Goal: Task Accomplishment & Management: Manage account settings

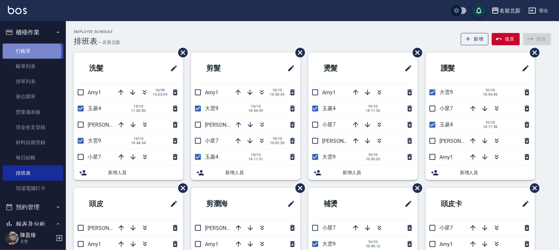
click at [31, 51] on link "打帳單" at bounding box center [33, 50] width 61 height 15
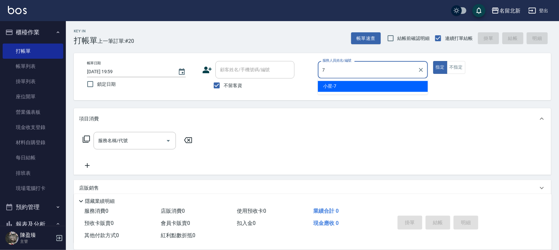
type input "小星-7"
type button "true"
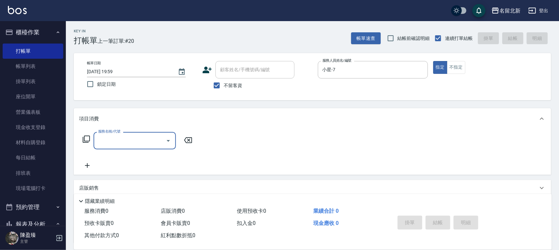
type input "ㄨ"
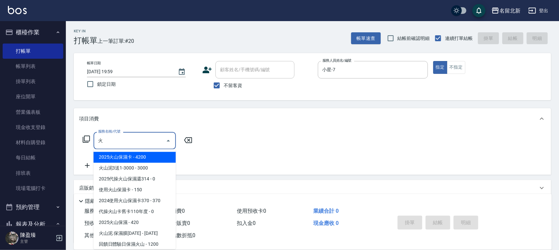
scroll to position [1, 0]
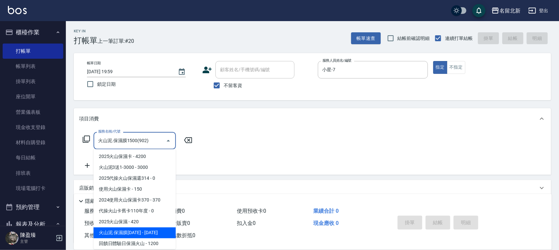
type input "火山泥.保濕膜1500(902)"
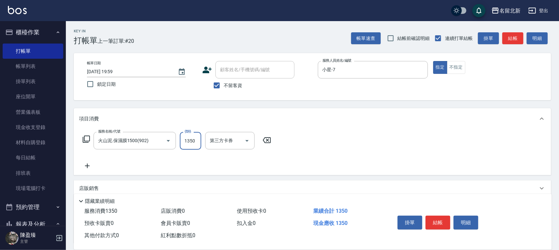
type input "1350"
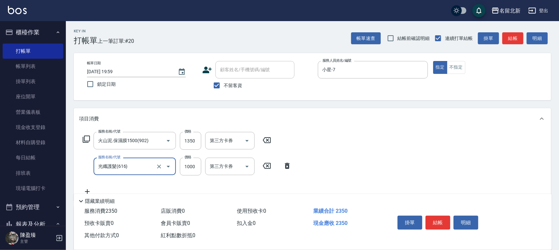
type input "光纖護髮(616)"
type input "798"
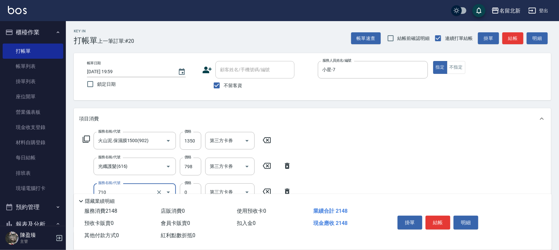
type input "互助100(710)"
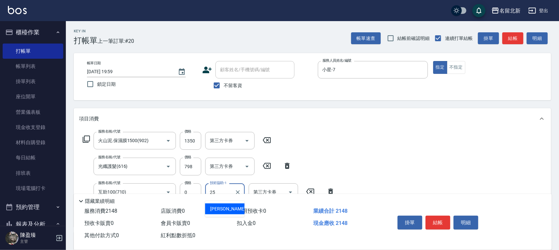
type input "禎禎-25"
type input "互助60(706)"
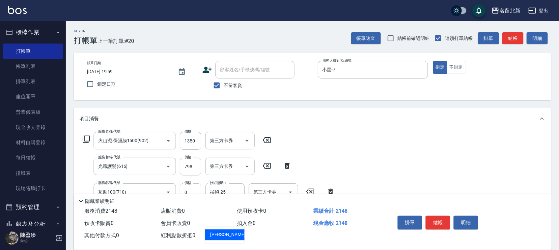
type input "禎禎-25"
click at [432, 215] on button "結帳" at bounding box center [438, 222] width 25 height 14
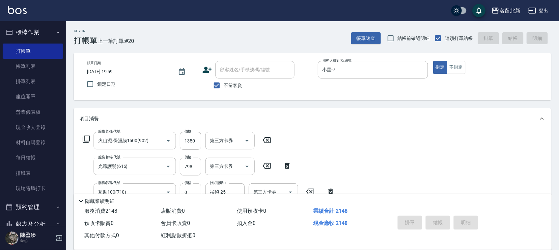
type input "2025/10/10 20:00"
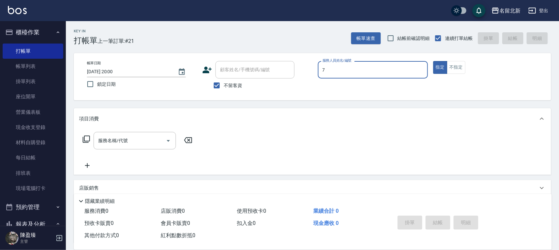
type input "小星-7"
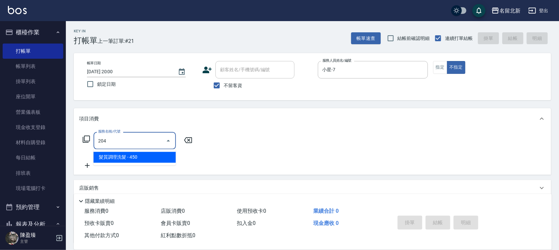
type input "髮質調理洗髮(204)"
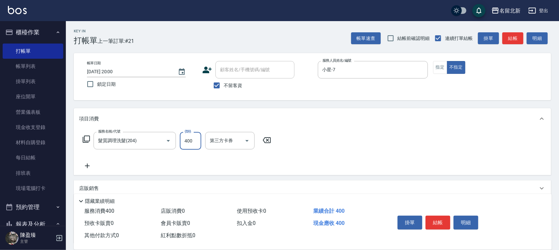
type input "400"
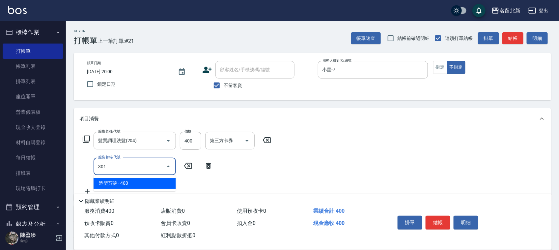
type input "造型剪髮(301)"
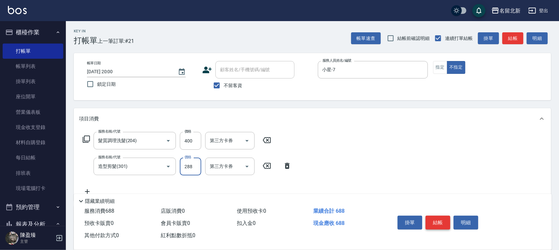
type input "288"
click at [431, 215] on button "結帳" at bounding box center [438, 222] width 25 height 14
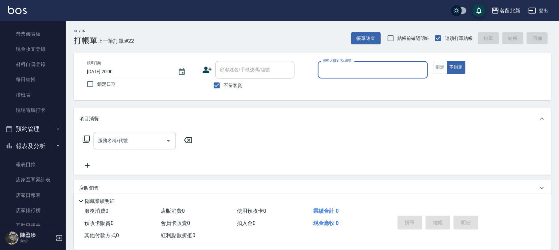
scroll to position [0, 0]
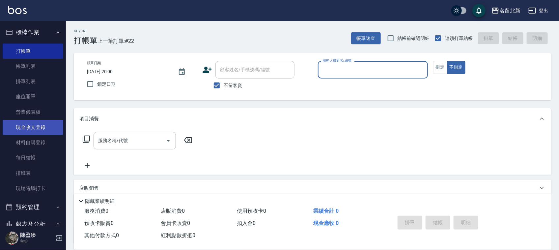
click at [46, 126] on link "現金收支登錄" at bounding box center [33, 127] width 61 height 15
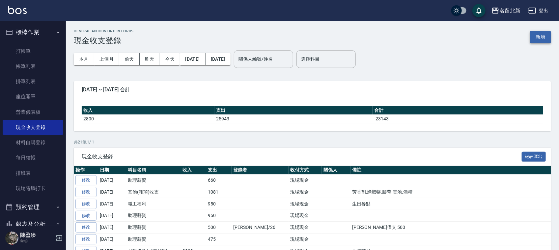
click at [539, 40] on button "新增" at bounding box center [540, 37] width 21 height 12
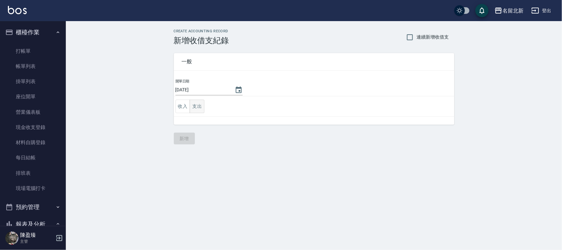
click at [204, 108] on button "支出" at bounding box center [197, 107] width 15 height 14
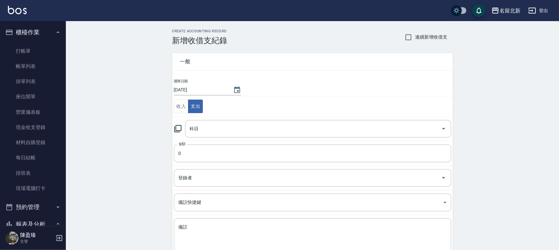
click at [213, 118] on td "科目 科目" at bounding box center [312, 128] width 281 height 24
click at [214, 124] on input "科目" at bounding box center [313, 129] width 250 height 12
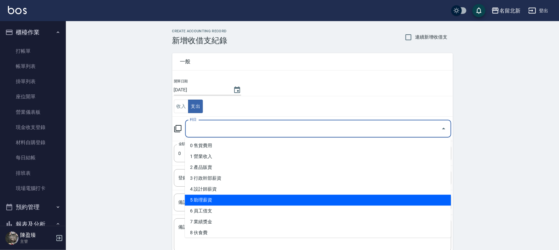
click at [210, 195] on li "5 助理薪資" at bounding box center [318, 200] width 266 height 11
type input "5 助理薪資"
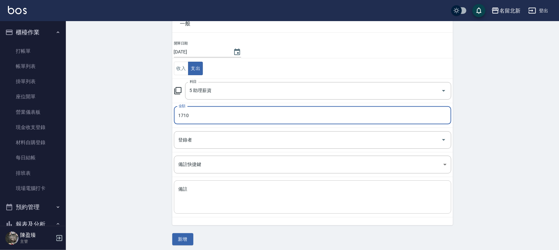
scroll to position [42, 0]
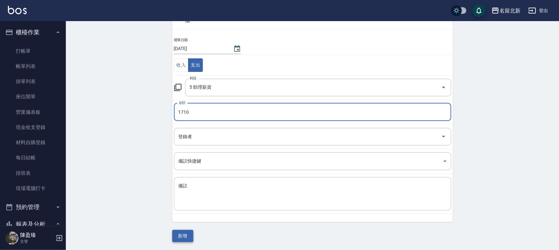
type input "1710"
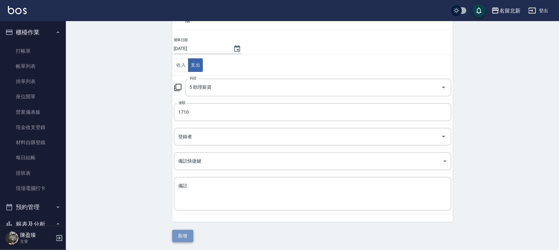
click at [185, 235] on button "新增" at bounding box center [182, 236] width 21 height 12
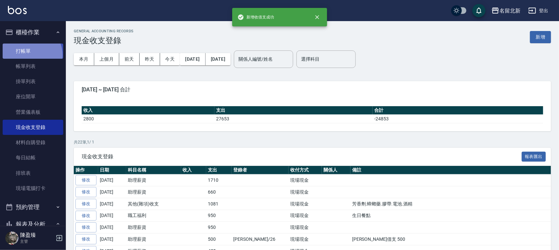
click at [30, 55] on link "打帳單" at bounding box center [33, 50] width 61 height 15
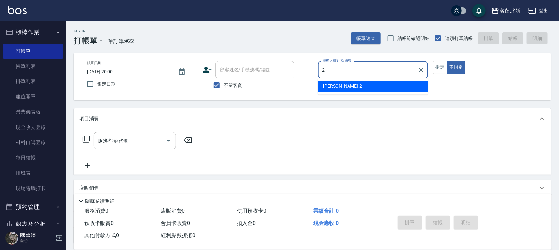
type input "詩芳-2"
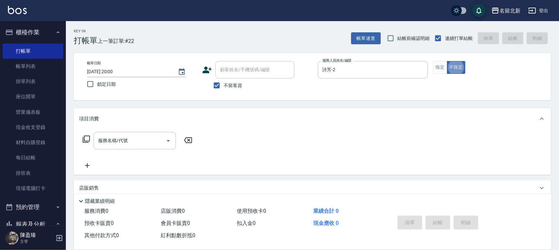
type button "false"
click at [442, 65] on button "指定" at bounding box center [440, 67] width 14 height 13
click at [135, 139] on input "服務名稱/代號" at bounding box center [130, 141] width 67 height 12
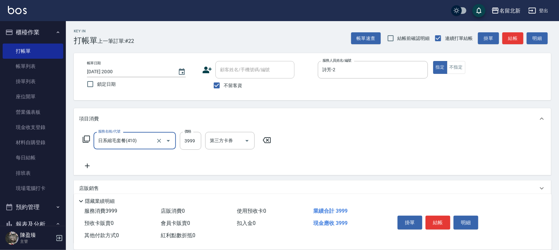
type input "日系縮毛套餐(410)"
type input "4498"
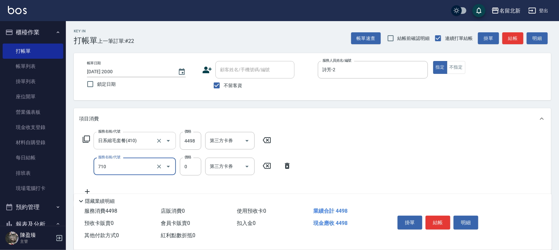
type input "互助100(710)"
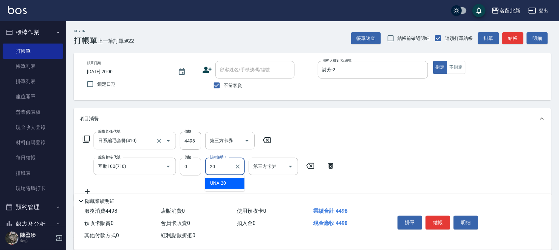
type input "UNA-20"
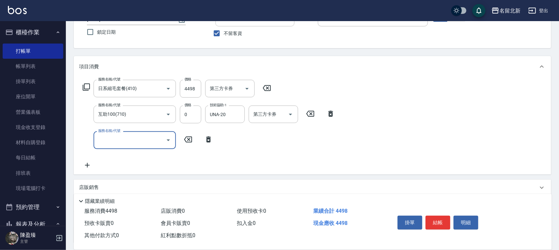
scroll to position [107, 0]
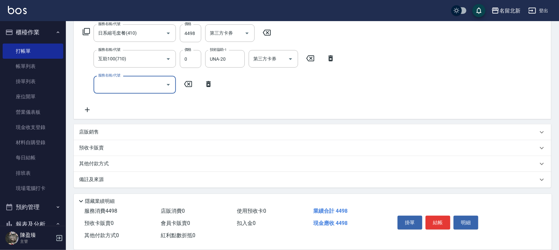
click at [116, 129] on div "店販銷售" at bounding box center [308, 131] width 459 height 7
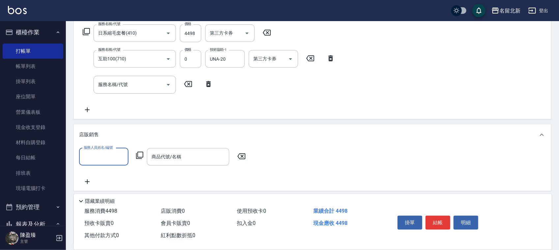
scroll to position [0, 0]
type input "詩芳-2"
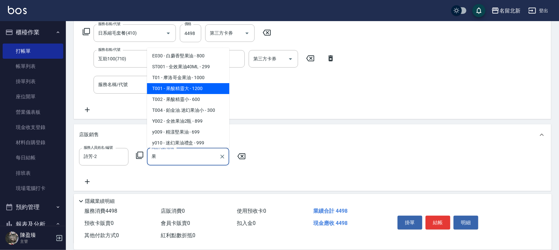
type input "果酸精靈大"
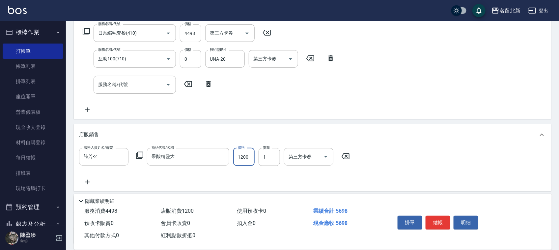
click at [234, 160] on input "1200" at bounding box center [243, 157] width 21 height 18
type input "1080"
click at [436, 225] on button "結帳" at bounding box center [438, 222] width 25 height 14
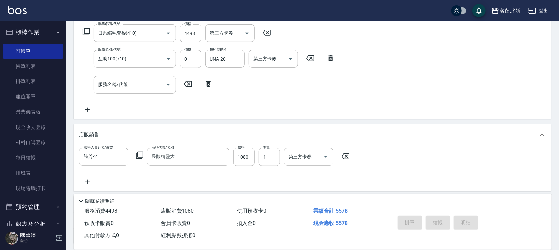
type input "2025/10/10 20:01"
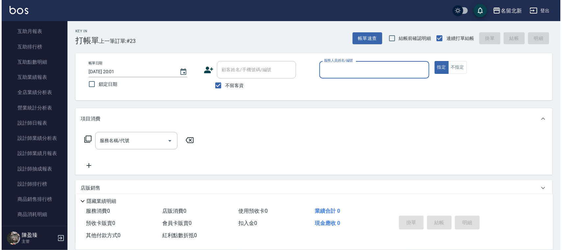
scroll to position [288, 0]
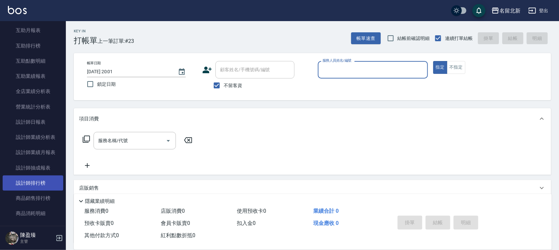
click at [39, 188] on link "設計師排行榜" at bounding box center [33, 182] width 61 height 15
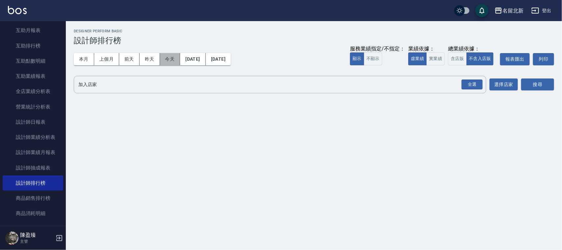
click at [175, 62] on button "今天" at bounding box center [170, 59] width 20 height 12
click at [476, 84] on div "全選" at bounding box center [472, 84] width 21 height 10
drag, startPoint x: 523, startPoint y: 78, endPoint x: 539, endPoint y: 96, distance: 24.2
click at [529, 85] on div "搜尋" at bounding box center [538, 85] width 33 height 18
drag, startPoint x: 539, startPoint y: 96, endPoint x: 534, endPoint y: 88, distance: 9.3
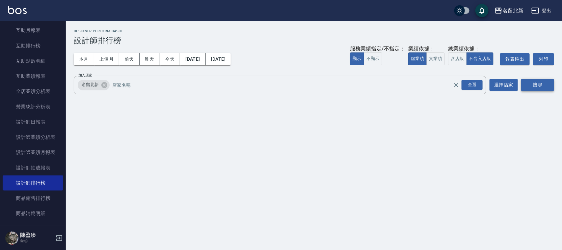
click at [539, 95] on div "名留北新 2025-10-10 - 2025-10-10 設計師排行榜 列印時間： 2025-10-10-20:03 Designer Perform Bas…" at bounding box center [314, 63] width 497 height 84
click at [533, 84] on button "搜尋" at bounding box center [538, 85] width 33 height 12
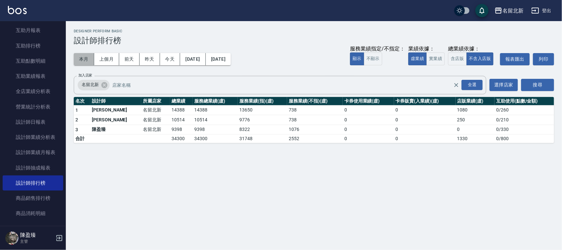
click at [91, 56] on button "本月" at bounding box center [84, 59] width 20 height 12
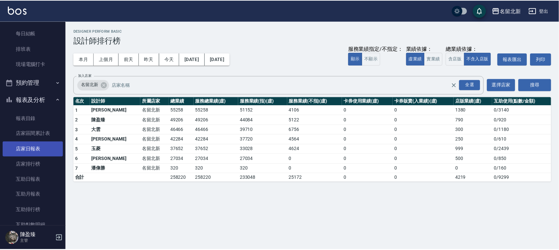
scroll to position [124, 0]
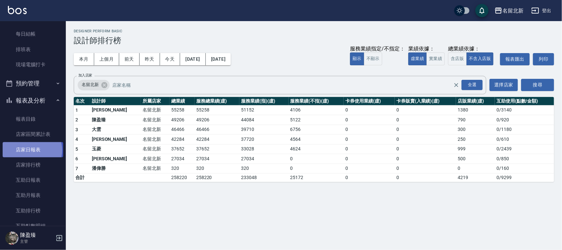
click at [32, 149] on link "店家日報表" at bounding box center [33, 149] width 61 height 15
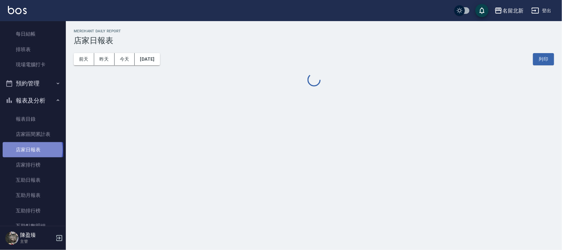
click at [32, 149] on link "店家日報表" at bounding box center [33, 149] width 61 height 15
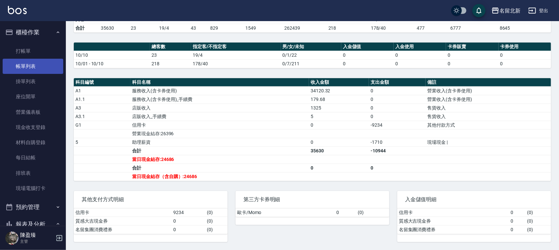
click at [22, 67] on link "帳單列表" at bounding box center [33, 66] width 61 height 15
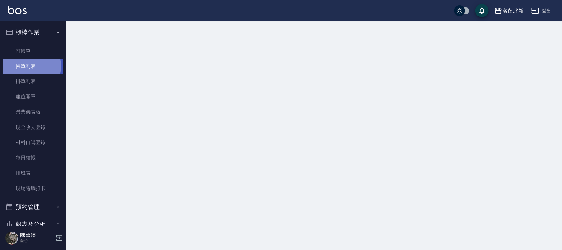
click at [22, 66] on link "帳單列表" at bounding box center [33, 66] width 61 height 15
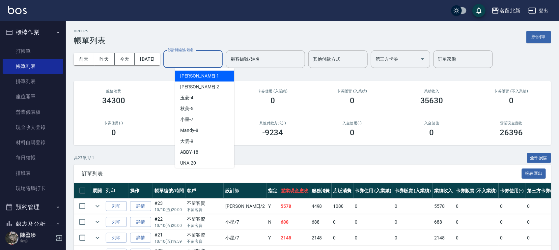
drag, startPoint x: 215, startPoint y: 63, endPoint x: 213, endPoint y: 54, distance: 9.1
click at [210, 58] on input "設計師編號/姓名" at bounding box center [192, 59] width 53 height 12
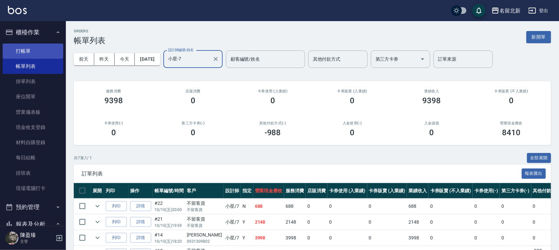
type input "小星-7"
click at [30, 53] on link "打帳單" at bounding box center [33, 50] width 61 height 15
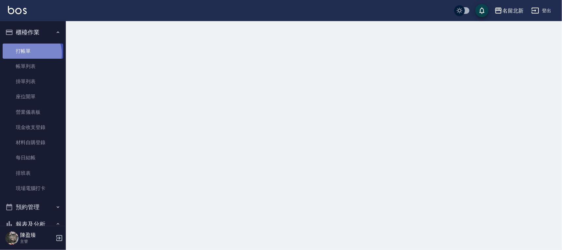
click at [30, 53] on link "打帳單" at bounding box center [33, 50] width 61 height 15
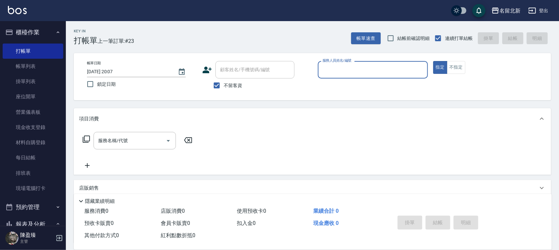
click at [393, 71] on input "服務人員姓名/編號" at bounding box center [373, 70] width 104 height 12
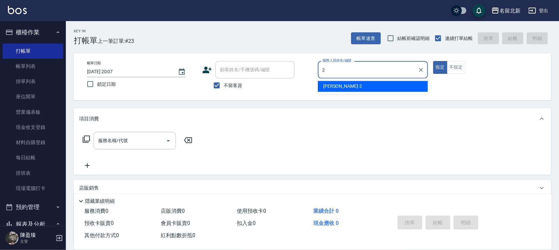
type input "詩芳-2"
type button "true"
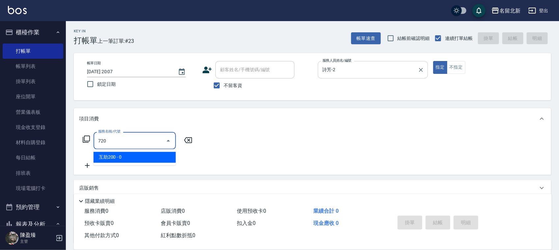
type input "互助200(720)"
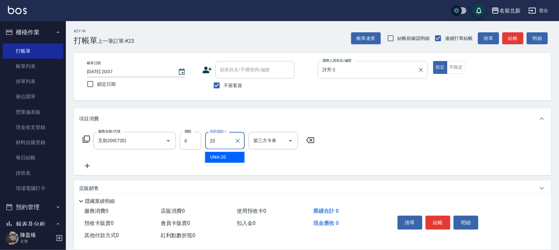
type input "UNA-20"
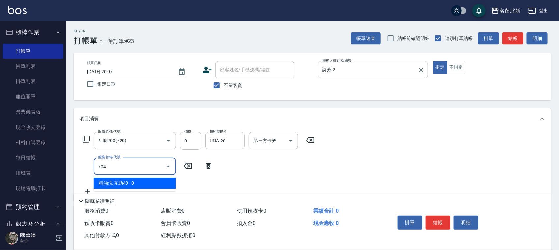
type input "精油洗.互助40(704)"
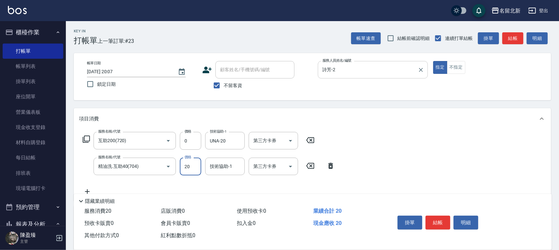
type input "20"
type input "UNA-20"
click at [192, 165] on input "20" at bounding box center [190, 166] width 21 height 18
type input "0"
click at [444, 221] on button "結帳" at bounding box center [438, 222] width 25 height 14
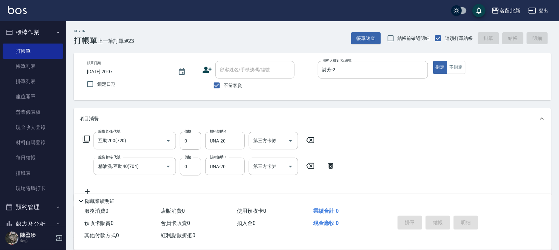
type input "2025/10/10 20:08"
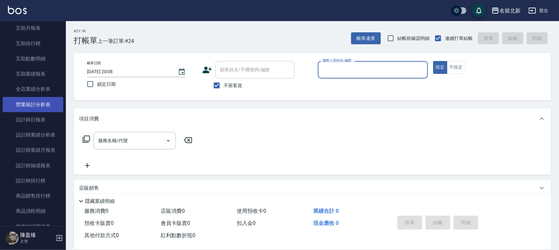
scroll to position [247, 0]
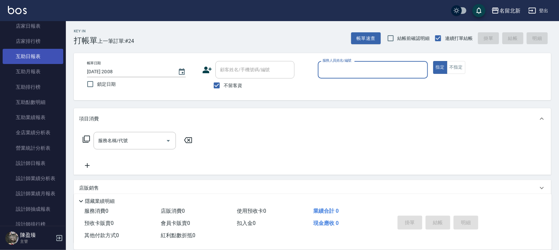
click at [37, 54] on link "互助日報表" at bounding box center [33, 56] width 61 height 15
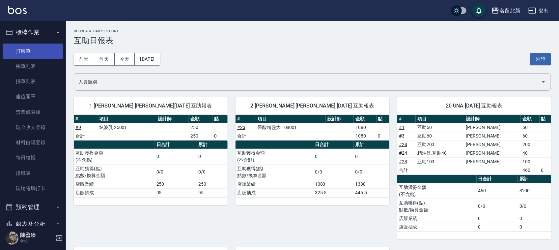
click at [34, 48] on link "打帳單" at bounding box center [33, 50] width 61 height 15
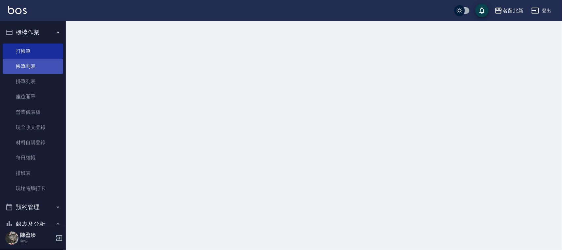
click at [35, 66] on link "帳單列表" at bounding box center [33, 66] width 61 height 15
click at [33, 65] on link "帳單列表" at bounding box center [33, 66] width 61 height 15
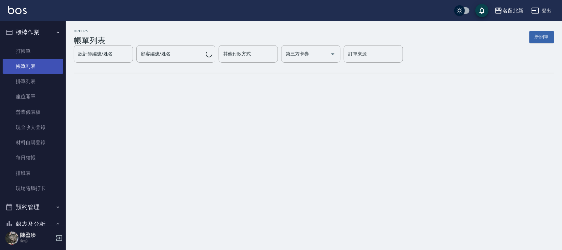
click at [42, 68] on link "帳單列表" at bounding box center [33, 66] width 61 height 15
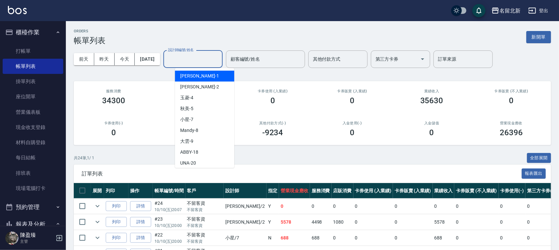
click at [193, 56] on input "設計師編號/姓名" at bounding box center [192, 59] width 53 height 12
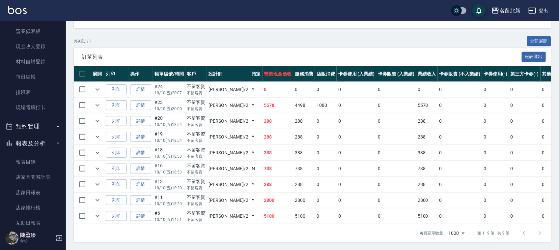
scroll to position [82, 0]
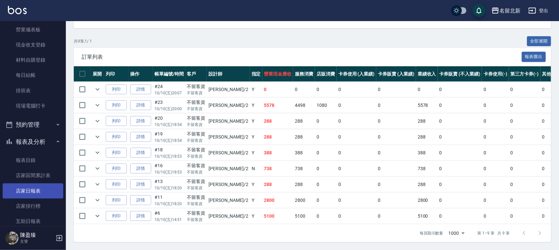
type input "詩芳-2"
click at [43, 186] on link "店家日報表" at bounding box center [33, 190] width 61 height 15
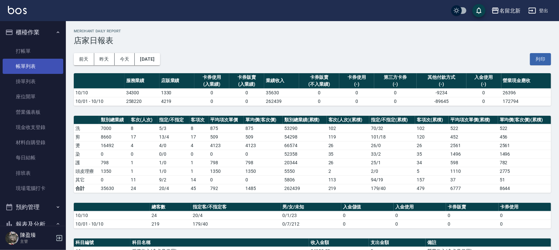
click at [30, 61] on link "帳單列表" at bounding box center [33, 66] width 61 height 15
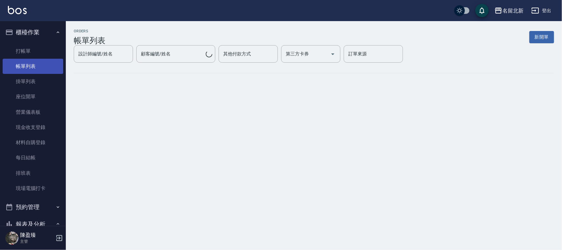
drag, startPoint x: 29, startPoint y: 68, endPoint x: 35, endPoint y: 67, distance: 5.7
click at [30, 68] on link "帳單列表" at bounding box center [33, 66] width 61 height 15
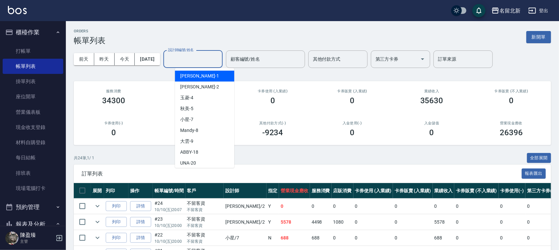
click at [192, 55] on input "設計師編號/姓名" at bounding box center [192, 59] width 53 height 12
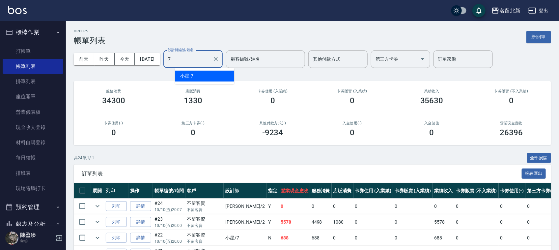
type input "小星-7"
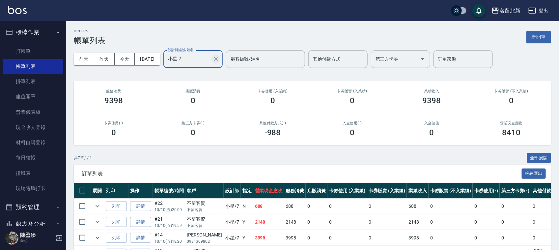
click at [219, 56] on icon "Clear" at bounding box center [216, 59] width 7 height 7
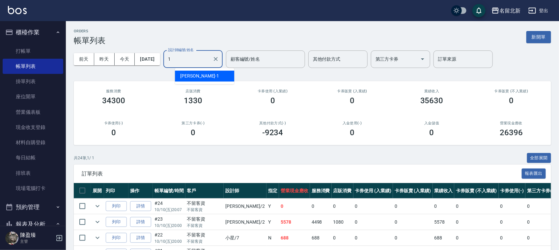
type input "[PERSON_NAME]-1"
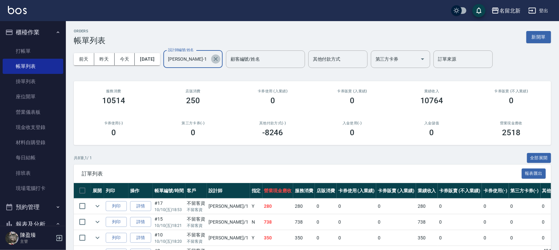
click at [219, 56] on icon "Clear" at bounding box center [216, 59] width 7 height 7
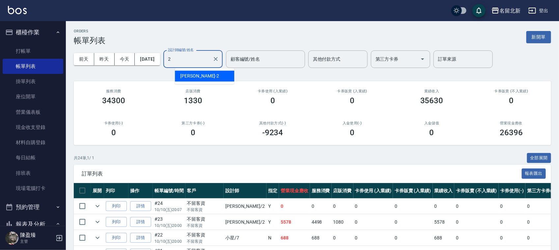
type input "詩芳-2"
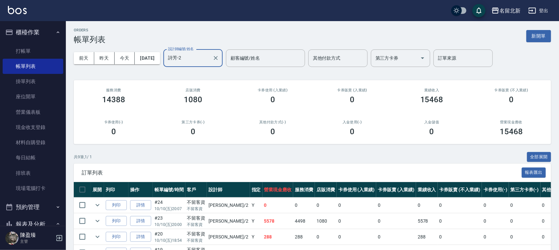
scroll to position [0, 0]
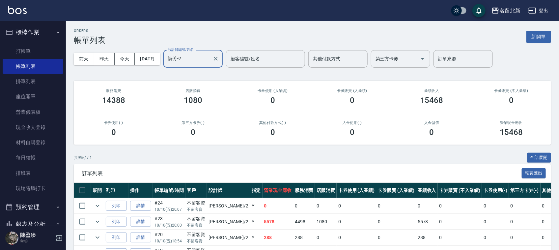
click at [220, 63] on div at bounding box center [215, 58] width 9 height 17
click at [219, 60] on icon "Clear" at bounding box center [216, 58] width 7 height 7
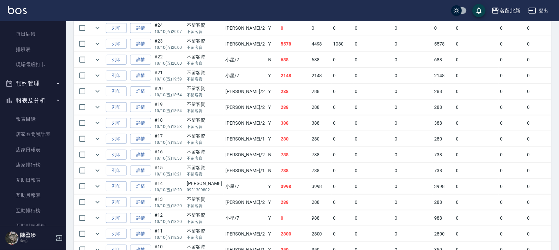
scroll to position [363, 0]
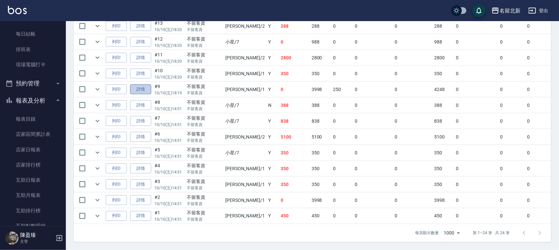
click at [136, 85] on link "詳情" at bounding box center [140, 89] width 21 height 10
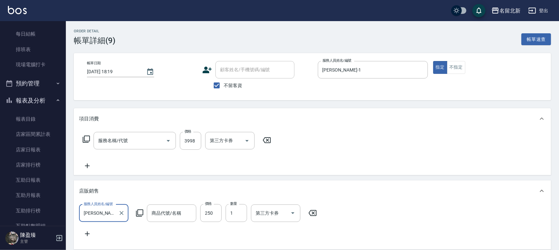
type input "2025/10/10 18:19"
checkbox input "true"
type input "[PERSON_NAME]-1"
type input "日系縮毛套餐(410)"
type input "炫波乳"
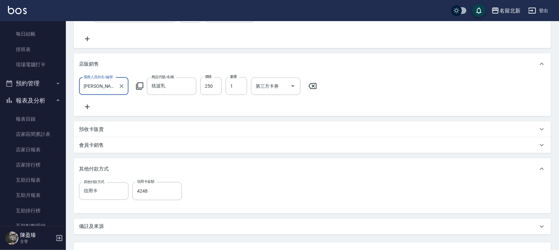
scroll to position [188, 0]
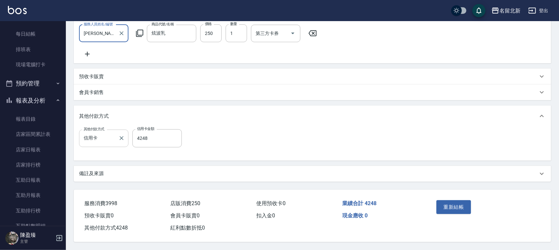
click at [124, 141] on div at bounding box center [121, 137] width 9 height 17
drag, startPoint x: 457, startPoint y: 201, endPoint x: 156, endPoint y: 154, distance: 304.6
click at [224, 166] on div "Order detail 帳單詳細 (9) 帳單速查 帳單日期 2025/10/10 18:19 顧客姓名/手機號碼/編號 顧客姓名/手機號碼/編號 不留客資…" at bounding box center [312, 46] width 493 height 408
drag, startPoint x: 119, startPoint y: 133, endPoint x: 124, endPoint y: 137, distance: 6.1
click at [123, 136] on icon "Clear" at bounding box center [121, 138] width 7 height 7
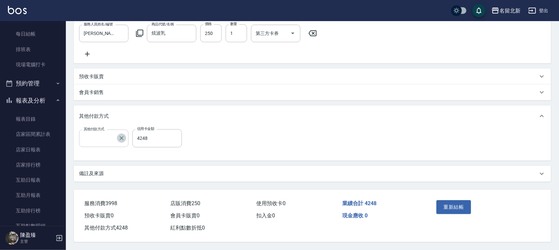
scroll to position [187, 0]
click at [448, 200] on button "重新結帳" at bounding box center [454, 207] width 35 height 14
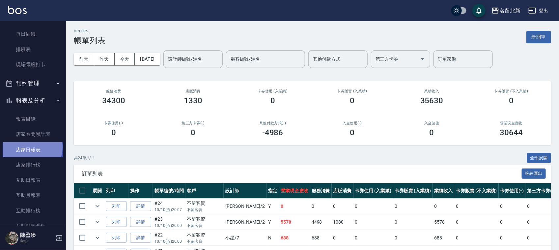
click at [32, 147] on link "店家日報表" at bounding box center [33, 149] width 61 height 15
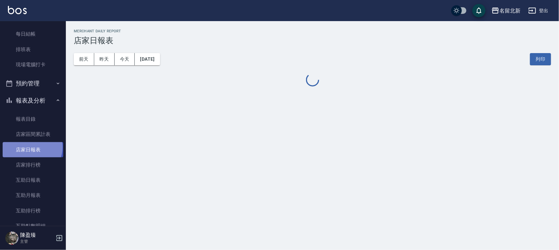
click at [32, 147] on link "店家日報表" at bounding box center [33, 149] width 61 height 15
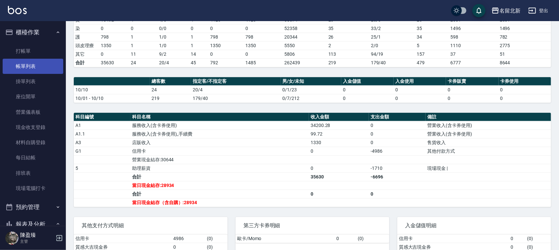
scroll to position [112, 0]
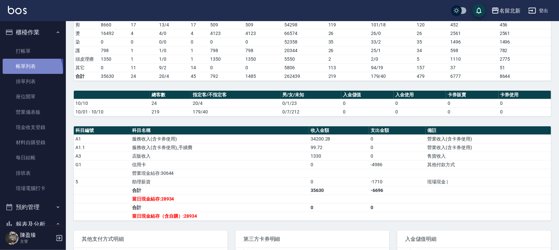
click at [29, 71] on link "帳單列表" at bounding box center [33, 66] width 61 height 15
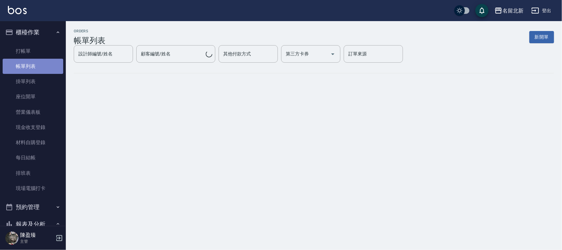
click at [42, 66] on link "帳單列表" at bounding box center [33, 66] width 61 height 15
click at [42, 67] on link "帳單列表" at bounding box center [33, 66] width 61 height 15
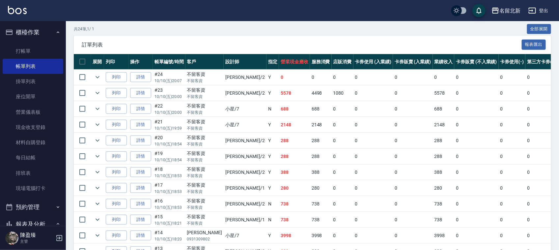
scroll to position [116, 0]
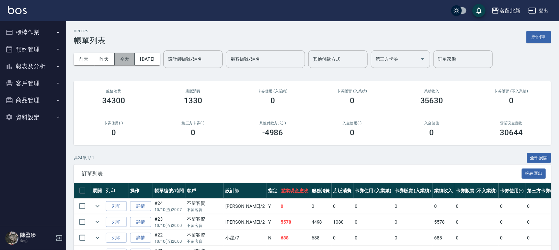
click at [131, 55] on button "今天" at bounding box center [125, 59] width 20 height 12
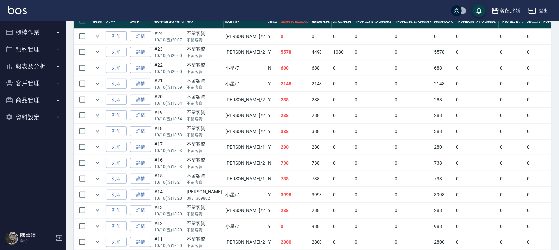
scroll to position [157, 0]
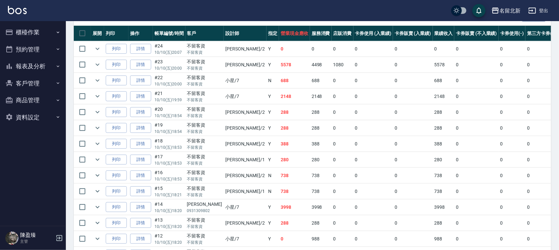
click at [37, 68] on button "報表及分析" at bounding box center [33, 66] width 61 height 17
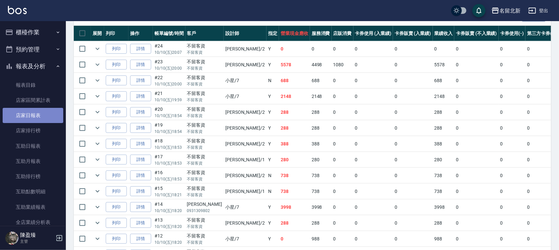
click at [38, 115] on link "店家日報表" at bounding box center [33, 115] width 61 height 15
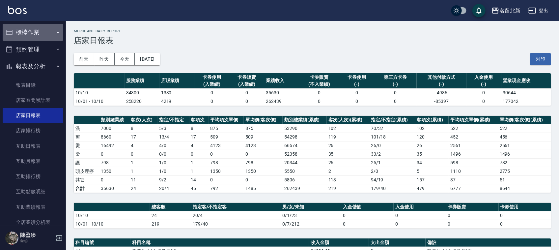
drag, startPoint x: 35, startPoint y: 29, endPoint x: 46, endPoint y: 32, distance: 11.6
click at [35, 30] on button "櫃檯作業" at bounding box center [33, 32] width 61 height 17
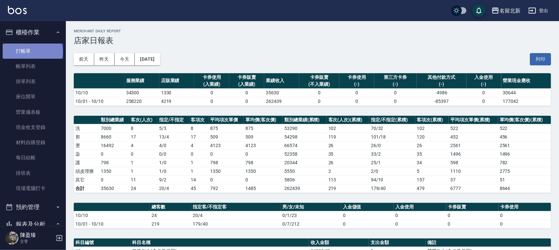
drag, startPoint x: 32, startPoint y: 52, endPoint x: 43, endPoint y: 47, distance: 11.8
click at [32, 52] on link "打帳單" at bounding box center [33, 50] width 61 height 15
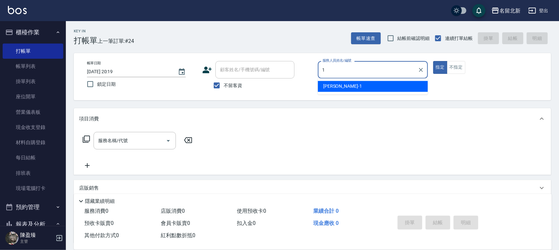
type input "[PERSON_NAME]-1"
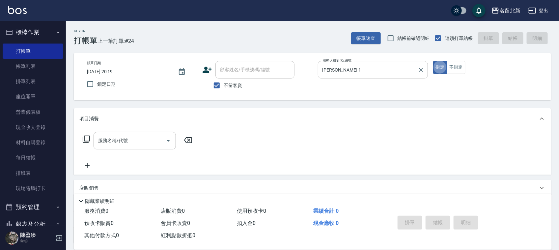
type button "true"
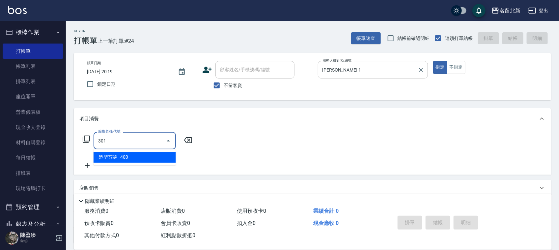
type input "造型剪髮(301)"
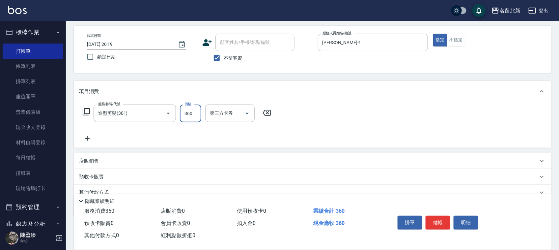
scroll to position [56, 0]
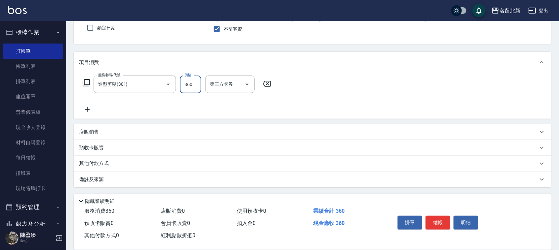
type input "360"
click at [106, 165] on p "其他付款方式" at bounding box center [95, 163] width 33 height 7
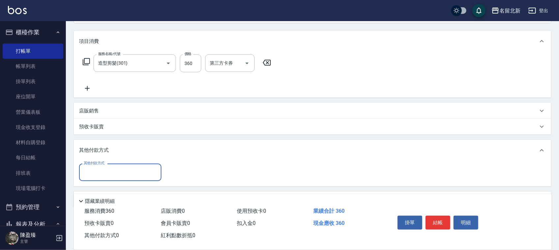
scroll to position [88, 0]
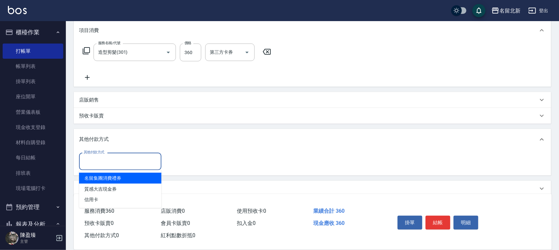
click at [99, 160] on input "其他付款方式" at bounding box center [120, 162] width 76 height 12
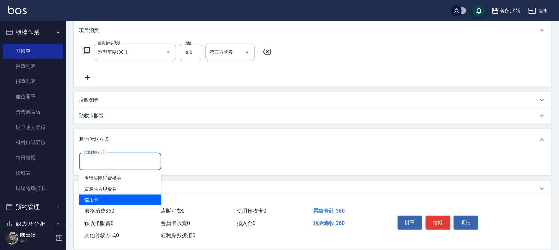
click at [96, 201] on span "信用卡" at bounding box center [120, 199] width 82 height 11
type input "信用卡"
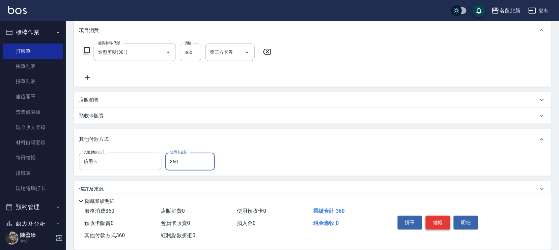
type input "360"
click at [439, 218] on button "結帳" at bounding box center [438, 222] width 25 height 14
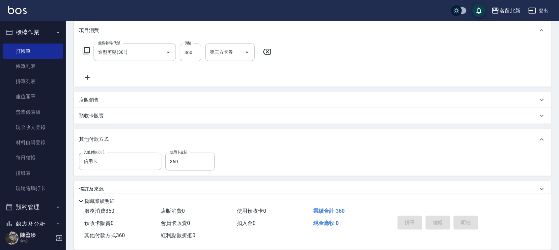
type input "[DATE] 20:20"
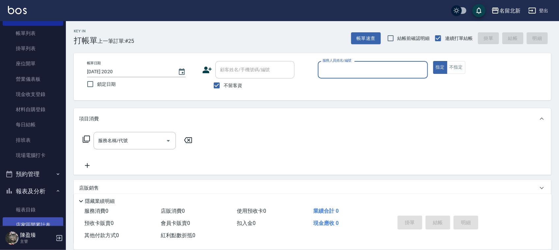
scroll to position [82, 0]
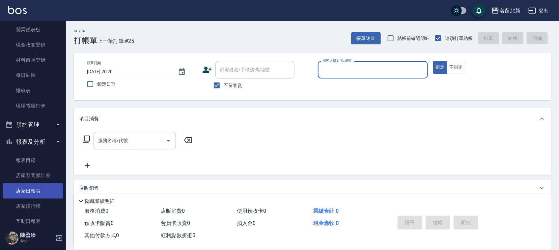
click at [37, 188] on link "店家日報表" at bounding box center [33, 190] width 61 height 15
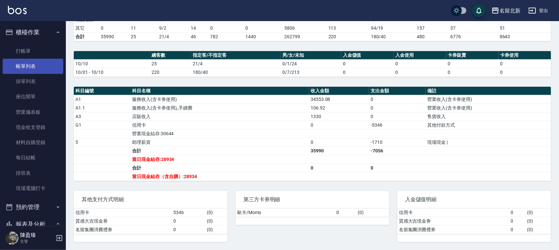
drag, startPoint x: 24, startPoint y: 66, endPoint x: 53, endPoint y: 73, distance: 29.8
click at [25, 66] on link "帳單列表" at bounding box center [33, 66] width 61 height 15
click at [26, 66] on link "帳單列表" at bounding box center [33, 66] width 61 height 15
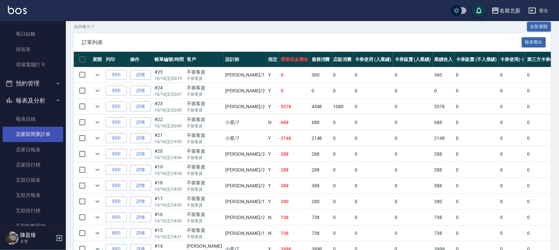
scroll to position [132, 0]
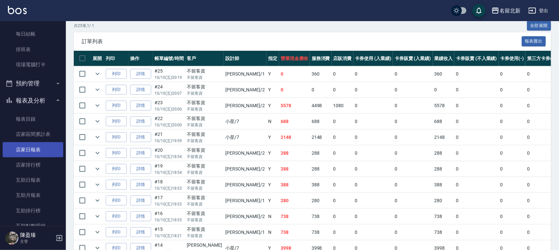
click at [25, 147] on link "店家日報表" at bounding box center [33, 149] width 61 height 15
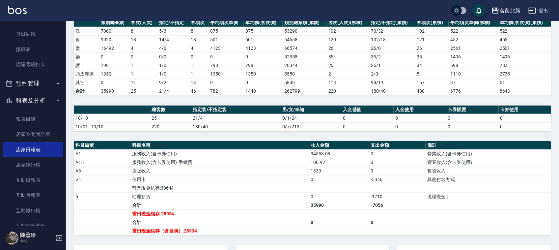
scroll to position [153, 0]
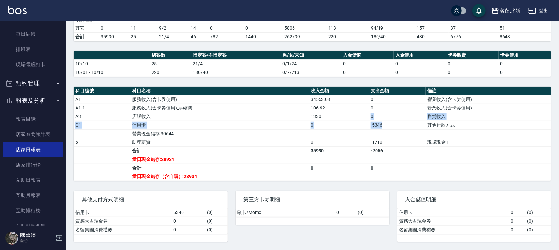
drag, startPoint x: 386, startPoint y: 128, endPoint x: 351, endPoint y: 116, distance: 37.3
click at [351, 116] on tbody "A1 服務收入(含卡券使用) 34553.08 0 營業收入(含卡券使用) A1.1 服務收入(含卡券使用)_手續費 106.92 0 營業收入(含卡券使用)…" at bounding box center [312, 138] width 477 height 86
click at [400, 124] on td "-5346" at bounding box center [397, 125] width 57 height 9
click at [399, 141] on td "-1710" at bounding box center [397, 142] width 57 height 9
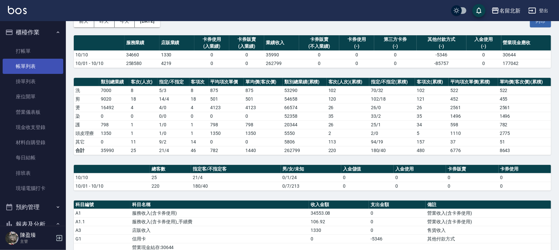
scroll to position [0, 0]
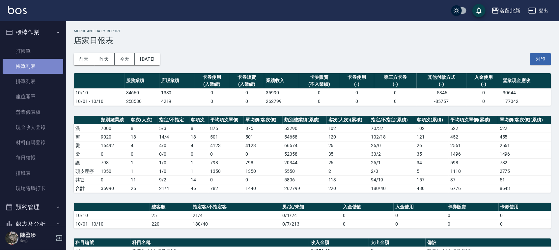
click at [42, 67] on link "帳單列表" at bounding box center [33, 66] width 61 height 15
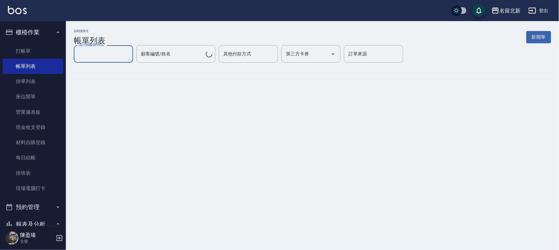
click at [107, 59] on input "設計師編號/姓名" at bounding box center [103, 54] width 53 height 12
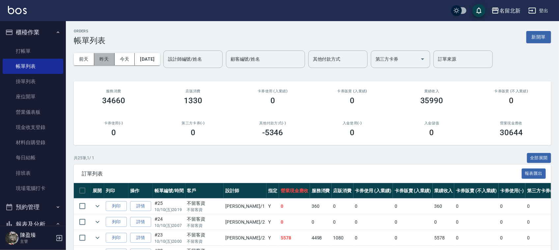
click at [101, 58] on button "昨天" at bounding box center [104, 59] width 20 height 12
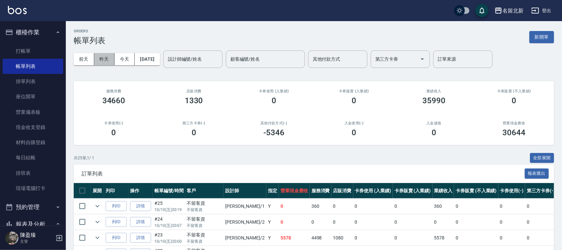
drag, startPoint x: 101, startPoint y: 58, endPoint x: 74, endPoint y: 49, distance: 28.9
click at [102, 58] on button "昨天" at bounding box center [104, 59] width 20 height 12
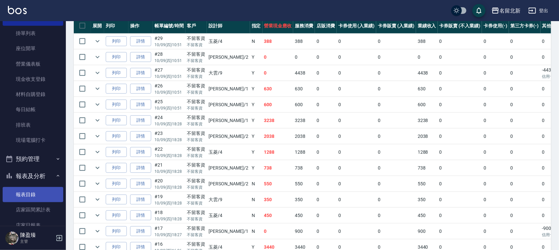
scroll to position [82, 0]
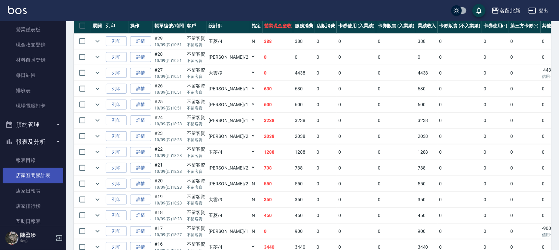
click at [35, 180] on link "店家區間累計表" at bounding box center [33, 175] width 61 height 15
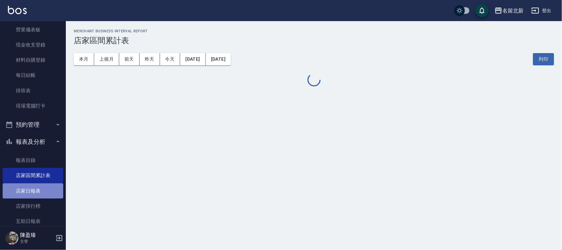
click at [42, 185] on link "店家日報表" at bounding box center [33, 190] width 61 height 15
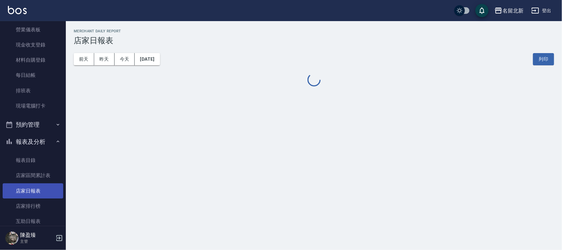
click at [43, 185] on link "店家日報表" at bounding box center [33, 190] width 61 height 15
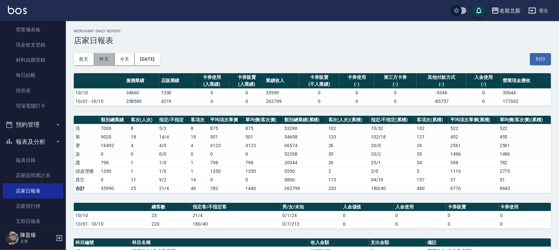
click at [105, 62] on button "昨天" at bounding box center [104, 59] width 20 height 12
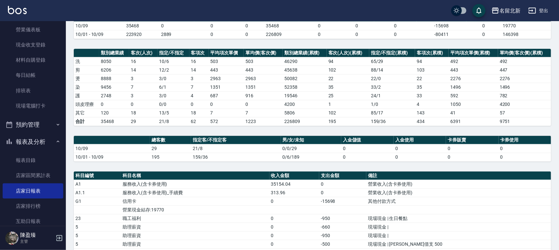
scroll to position [179, 0]
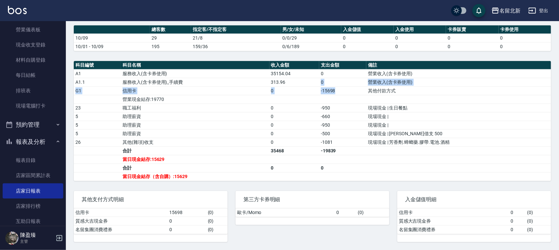
drag, startPoint x: 341, startPoint y: 93, endPoint x: 313, endPoint y: 83, distance: 29.3
click at [313, 83] on tbody "A1 服務收入(含卡券使用) 35154.04 0 營業收入(含卡券使用) A1.1 服務收入(含卡券使用)_手續費 313.96 0 營業收入(含卡券使用)…" at bounding box center [312, 124] width 477 height 111
click at [314, 101] on td "a dense table" at bounding box center [295, 99] width 50 height 9
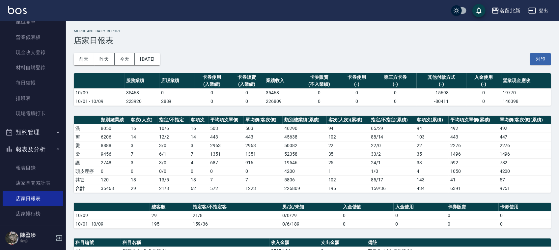
scroll to position [0, 0]
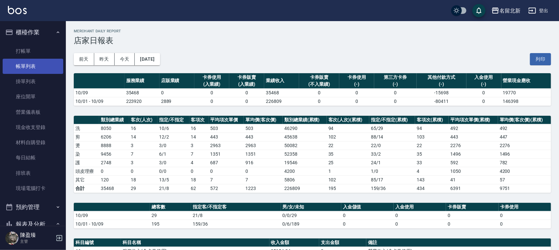
click at [29, 61] on link "帳單列表" at bounding box center [33, 66] width 61 height 15
click at [32, 60] on link "帳單列表" at bounding box center [33, 66] width 61 height 15
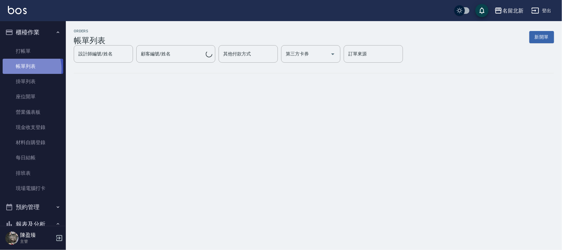
click at [25, 69] on link "帳單列表" at bounding box center [33, 66] width 61 height 15
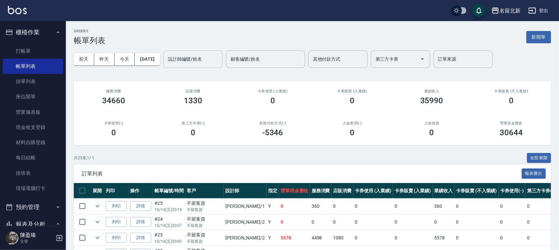
click at [195, 52] on div "設計師編號/姓名" at bounding box center [192, 58] width 59 height 17
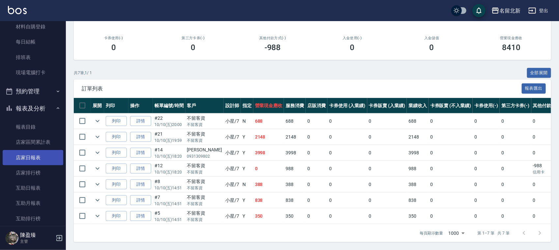
scroll to position [124, 0]
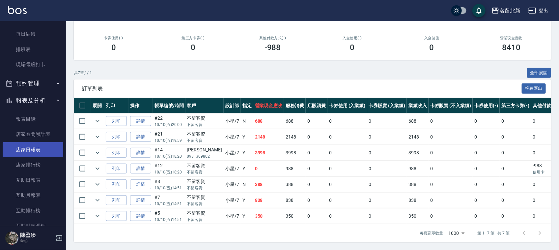
type input "小星-7"
click at [29, 155] on link "店家日報表" at bounding box center [33, 149] width 61 height 15
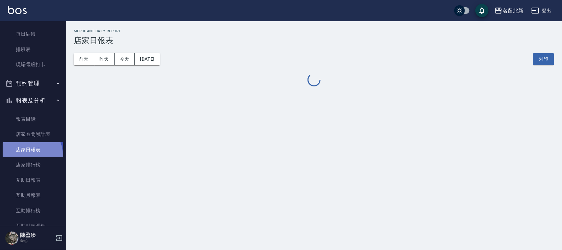
click at [29, 154] on link "店家日報表" at bounding box center [33, 149] width 61 height 15
click at [28, 153] on link "店家日報表" at bounding box center [33, 149] width 61 height 15
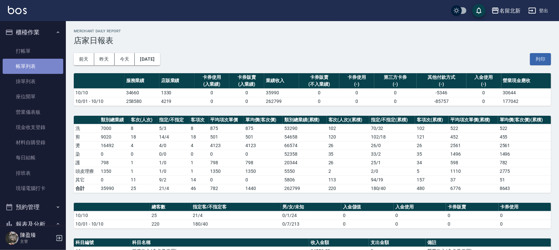
click at [36, 66] on link "帳單列表" at bounding box center [33, 66] width 61 height 15
click at [45, 61] on link "帳單列表" at bounding box center [33, 66] width 61 height 15
click at [45, 60] on link "帳單列表" at bounding box center [33, 66] width 61 height 15
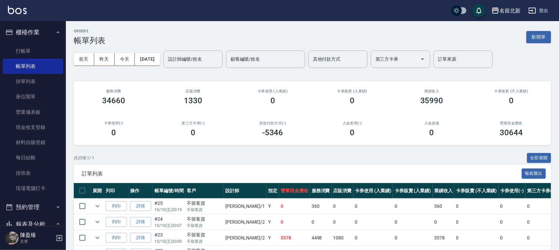
click at [183, 58] on input "設計師編號/姓名" at bounding box center [192, 59] width 53 height 12
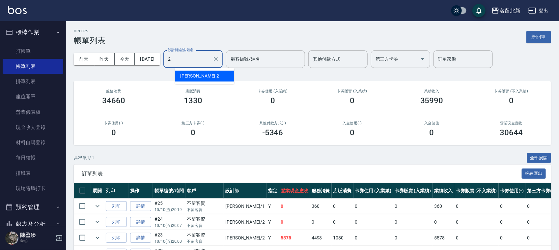
type input "詩芳-2"
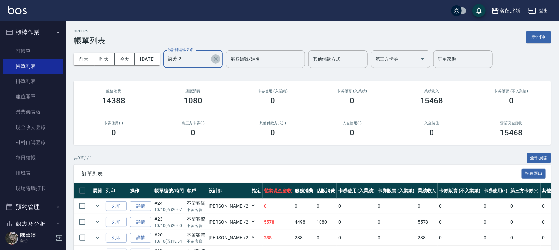
drag, startPoint x: 227, startPoint y: 60, endPoint x: 223, endPoint y: 60, distance: 4.0
click at [220, 60] on button "Clear" at bounding box center [215, 58] width 9 height 9
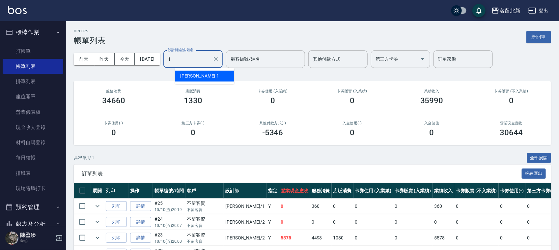
type input "[PERSON_NAME]-1"
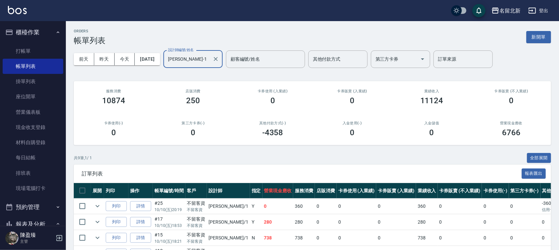
click at [210, 55] on input "[PERSON_NAME]-1" at bounding box center [187, 59] width 43 height 12
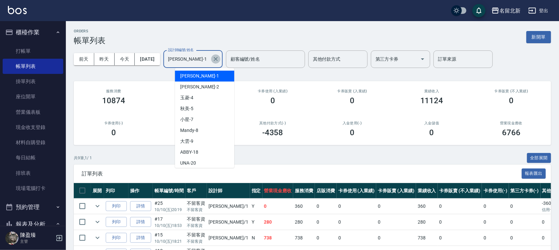
click at [220, 55] on button "Clear" at bounding box center [215, 58] width 9 height 9
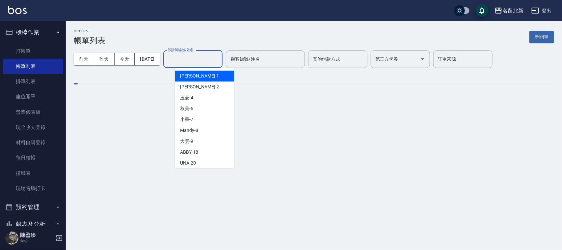
click at [210, 56] on input "設計師編號/姓名" at bounding box center [192, 59] width 53 height 12
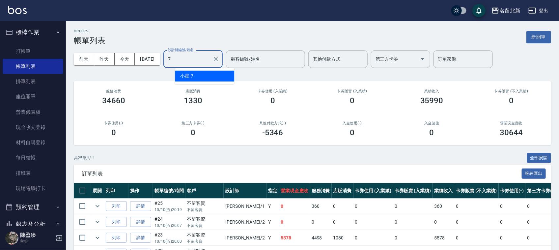
type input "小星-7"
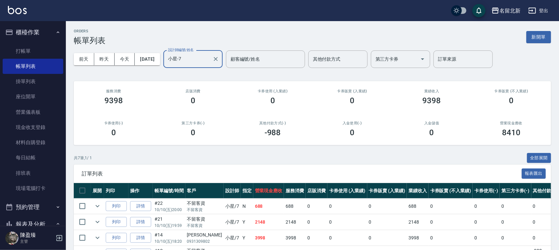
click at [220, 63] on div at bounding box center [215, 58] width 9 height 17
click at [219, 62] on icon "Clear" at bounding box center [216, 59] width 7 height 7
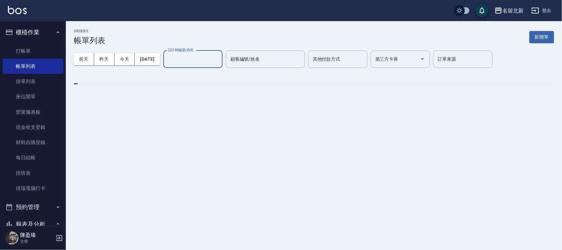
click at [220, 61] on input "設計師編號/姓名" at bounding box center [192, 59] width 53 height 12
click at [220, 60] on input "設計師編號/姓名" at bounding box center [192, 59] width 53 height 12
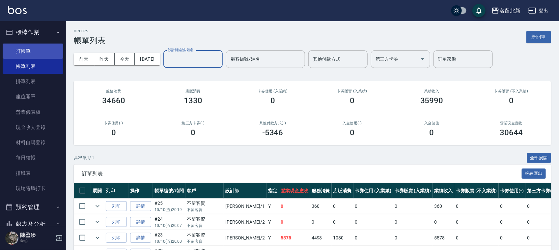
click at [36, 48] on link "打帳單" at bounding box center [33, 50] width 61 height 15
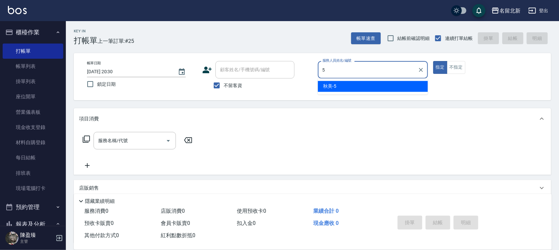
type input "秋美-5"
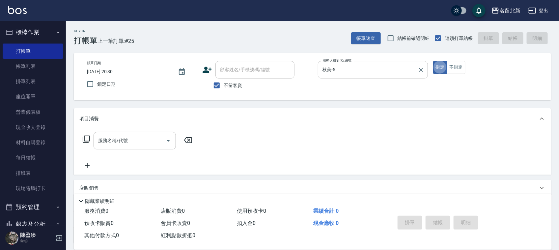
type button "true"
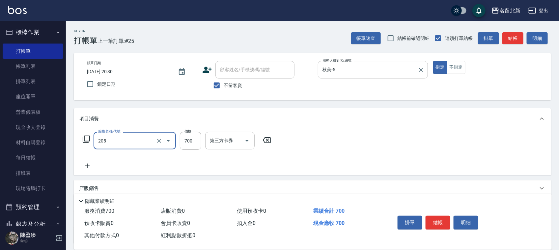
type input "精油+去角質洗(205)"
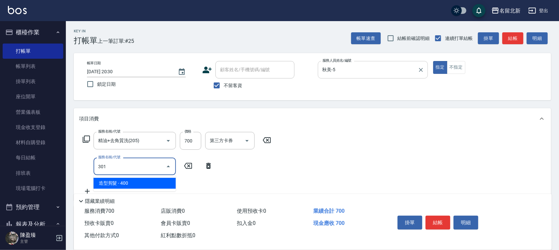
type input "造型剪髮(301)"
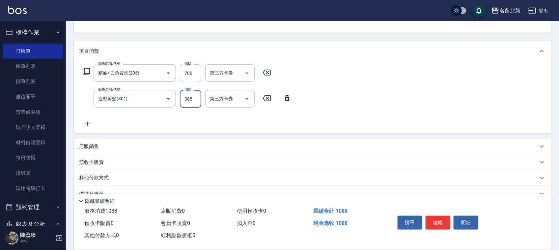
scroll to position [82, 0]
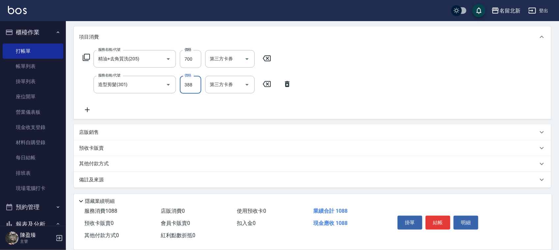
type input "388"
click at [93, 159] on div "其他付款方式" at bounding box center [312, 164] width 477 height 16
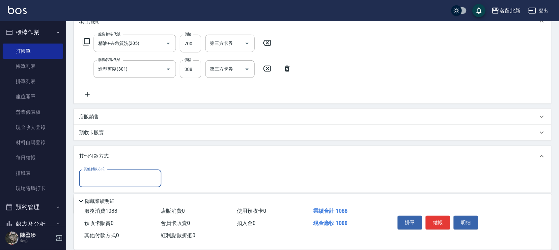
scroll to position [123, 0]
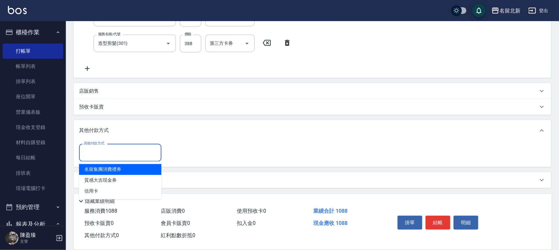
click at [109, 152] on input "其他付款方式" at bounding box center [120, 153] width 76 height 12
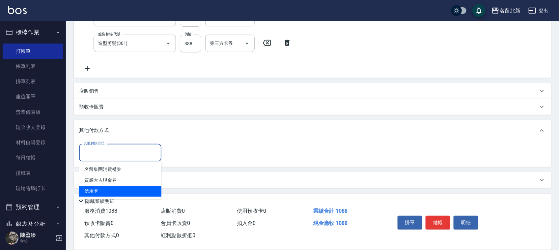
click at [111, 189] on span "信用卡" at bounding box center [120, 191] width 82 height 11
type input "信用卡"
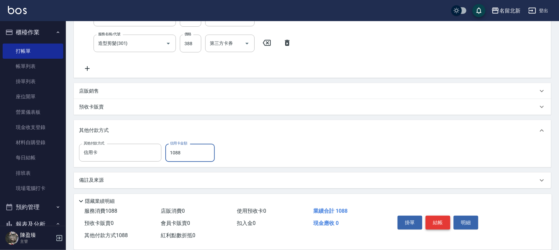
type input "1088"
click at [440, 215] on button "結帳" at bounding box center [438, 222] width 25 height 14
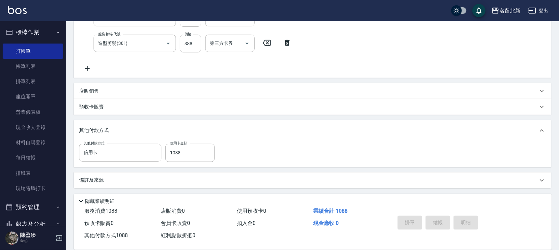
type input "[DATE] 20:31"
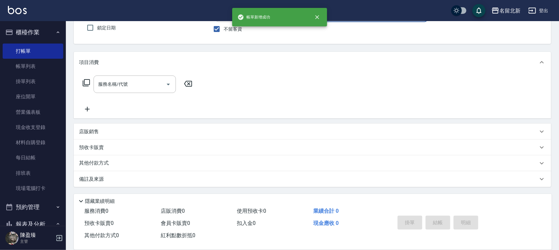
scroll to position [0, 0]
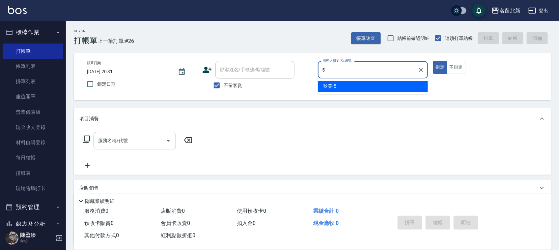
type input "秋美-5"
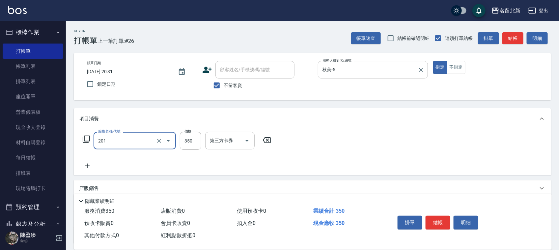
type input "一般洗髮(201)"
type input "100"
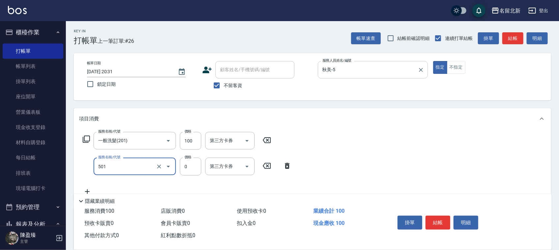
type input "染髮(501)"
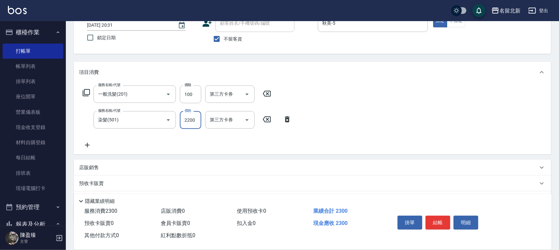
scroll to position [82, 0]
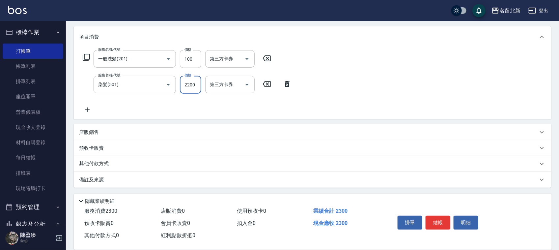
type input "2200"
click at [109, 167] on div "其他付款方式" at bounding box center [312, 164] width 477 height 16
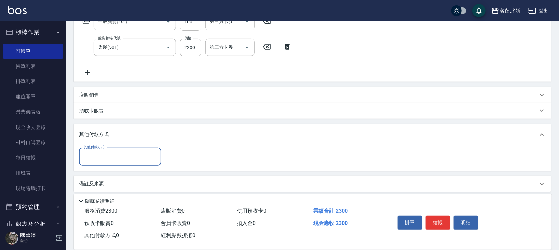
scroll to position [120, 0]
click at [102, 161] on input "其他付款方式" at bounding box center [120, 156] width 76 height 12
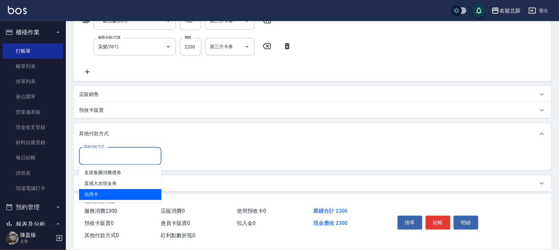
click at [104, 190] on span "信用卡" at bounding box center [120, 194] width 82 height 11
type input "信用卡"
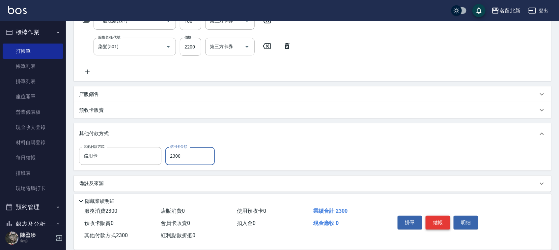
type input "2300"
click at [437, 219] on button "結帳" at bounding box center [438, 222] width 25 height 14
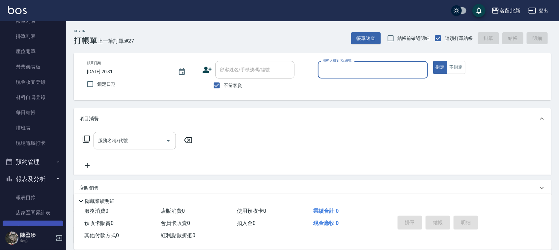
scroll to position [124, 0]
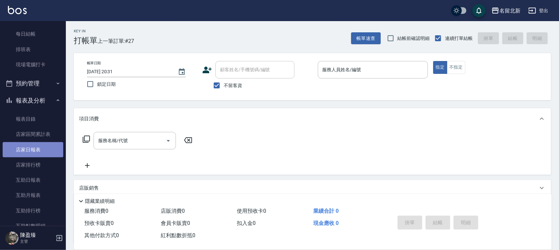
click at [41, 148] on link "店家日報表" at bounding box center [33, 149] width 61 height 15
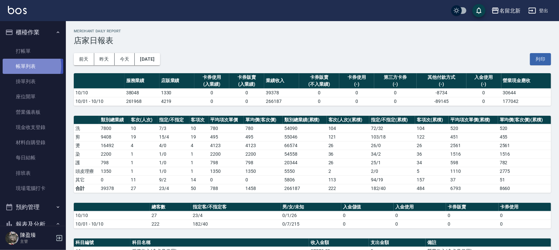
click at [27, 65] on link "帳單列表" at bounding box center [33, 66] width 61 height 15
click at [27, 66] on link "帳單列表" at bounding box center [33, 66] width 61 height 15
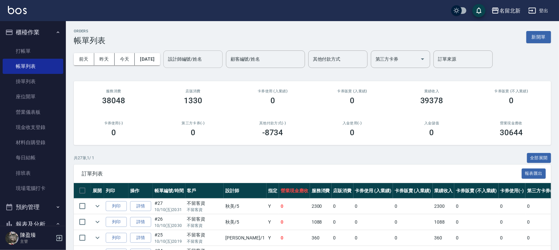
click at [210, 52] on div "設計師編號/姓名" at bounding box center [192, 58] width 59 height 17
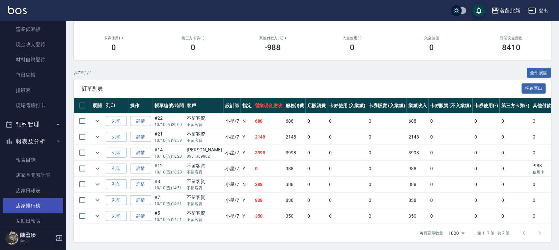
scroll to position [165, 0]
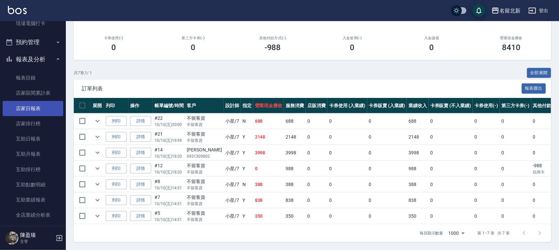
type input "小星-7"
click at [33, 111] on link "店家日報表" at bounding box center [33, 108] width 61 height 15
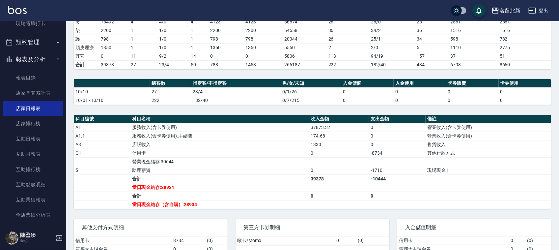
scroll to position [153, 0]
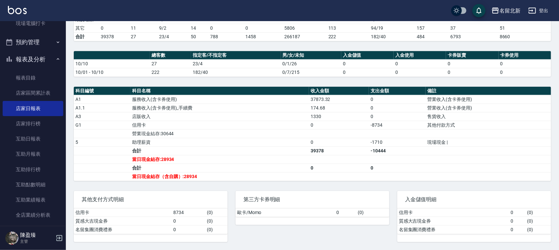
click at [406, 144] on td "-1710" at bounding box center [397, 142] width 57 height 9
click at [389, 142] on td "-1710" at bounding box center [397, 142] width 57 height 9
click at [225, 189] on div "其他支付方式明細 信用卡 8734 ( 0 ) 質感大吉現金券 0 ( 0 ) 名留集團消費禮券 0 ( 0 )" at bounding box center [147, 212] width 162 height 59
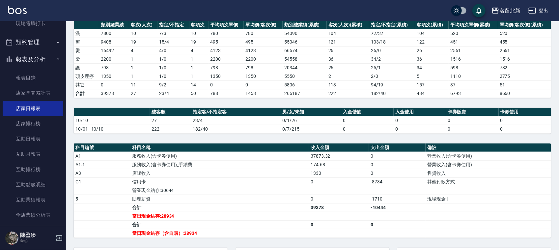
scroll to position [0, 0]
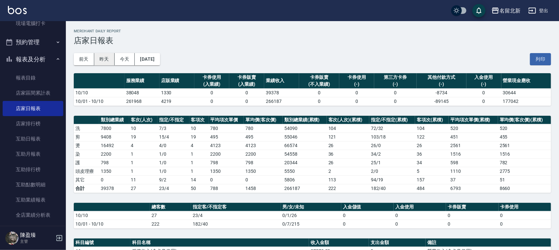
click at [107, 60] on button "昨天" at bounding box center [104, 59] width 20 height 12
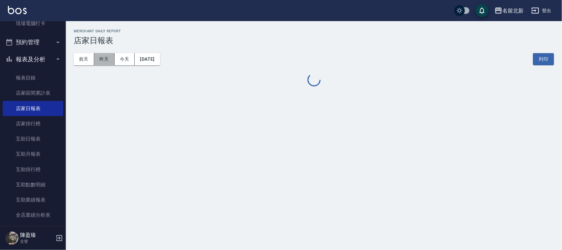
click at [107, 60] on button "昨天" at bounding box center [104, 59] width 20 height 12
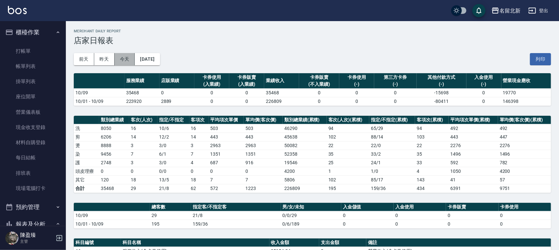
click at [129, 61] on button "今天" at bounding box center [125, 59] width 20 height 12
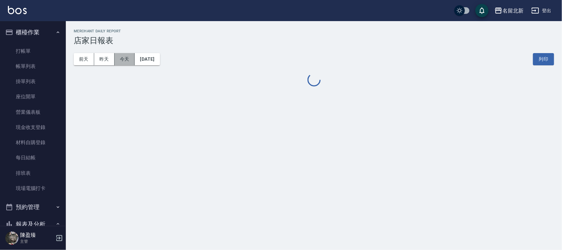
click at [131, 61] on button "今天" at bounding box center [125, 59] width 20 height 12
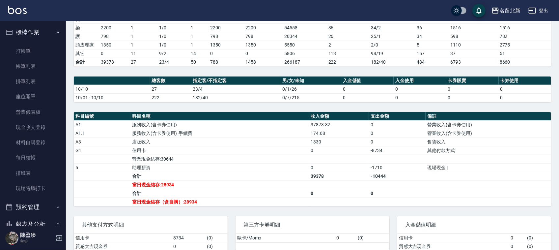
scroll to position [112, 0]
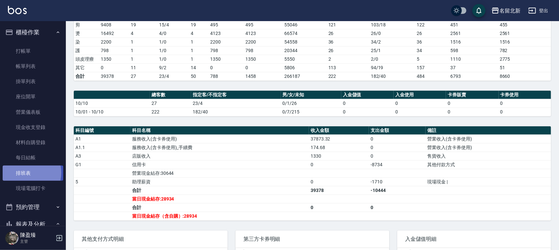
click at [24, 172] on link "排班表" at bounding box center [33, 172] width 61 height 15
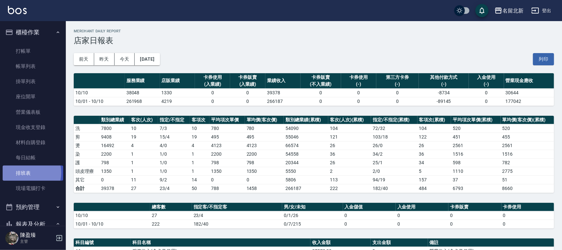
click at [24, 172] on link "排班表" at bounding box center [33, 172] width 61 height 15
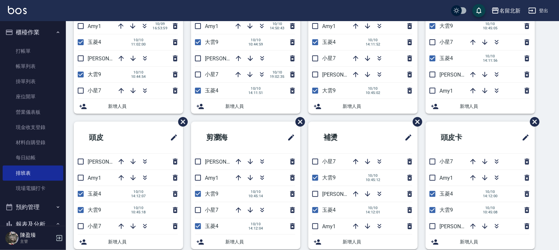
scroll to position [64, 0]
